Goal: Task Accomplishment & Management: Complete application form

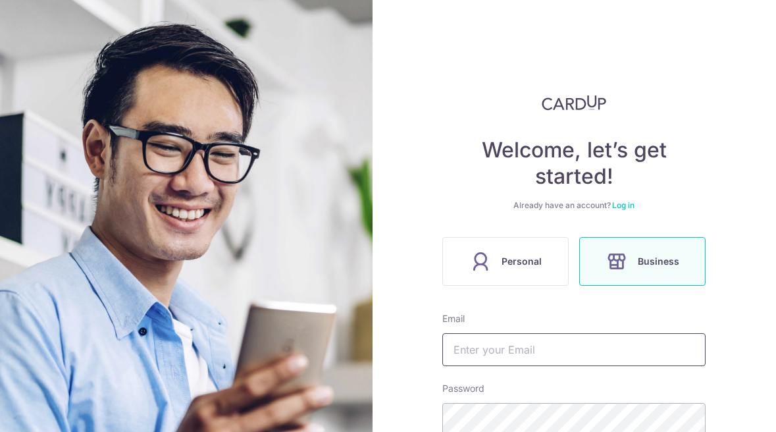
click at [521, 355] on input "text" at bounding box center [573, 349] width 263 height 33
type input "[EMAIL_ADDRESS][DOMAIN_NAME]"
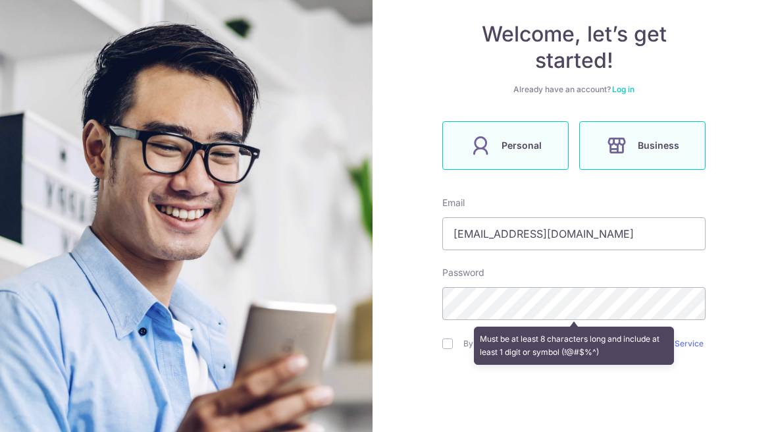
click at [481, 140] on icon at bounding box center [480, 145] width 21 height 21
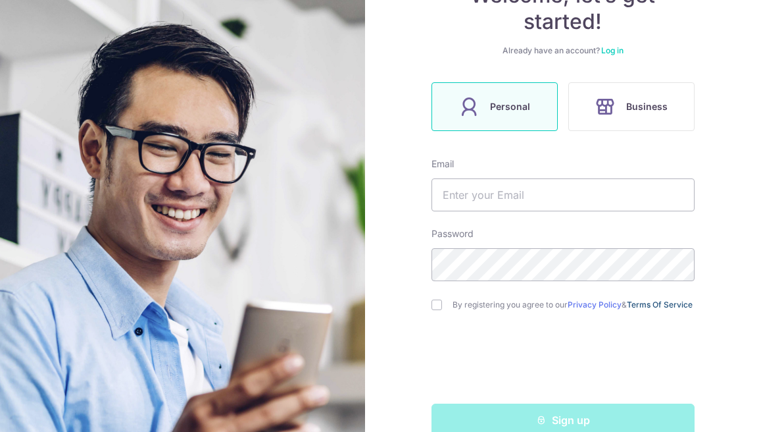
scroll to position [186, 0]
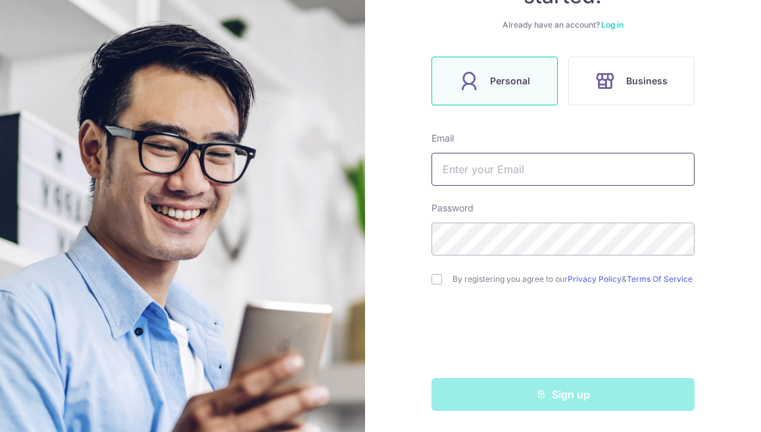
click at [457, 167] on input "text" at bounding box center [563, 169] width 263 height 33
drag, startPoint x: 548, startPoint y: 170, endPoint x: 397, endPoint y: 166, distance: 150.8
click at [397, 167] on div "Welcome, let’s get started! Already have an account? Log in Personal Business E…" at bounding box center [563, 216] width 397 height 432
type input "[EMAIL_ADDRESS][DOMAIN_NAME]"
click at [486, 207] on div "Password" at bounding box center [563, 228] width 263 height 54
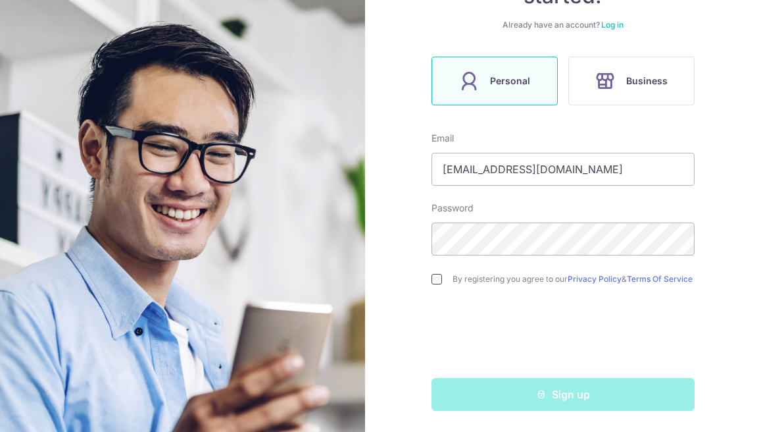
click at [433, 276] on input "checkbox" at bounding box center [437, 279] width 11 height 11
checkbox input "true"
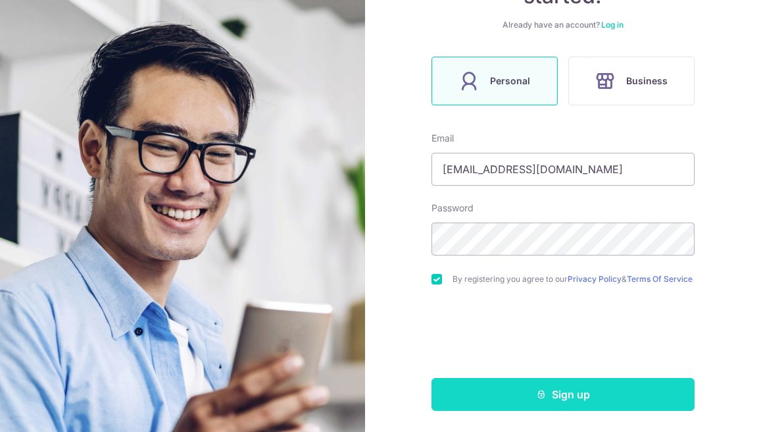
click at [573, 398] on button "Sign up" at bounding box center [563, 394] width 263 height 33
